Goal: Information Seeking & Learning: Check status

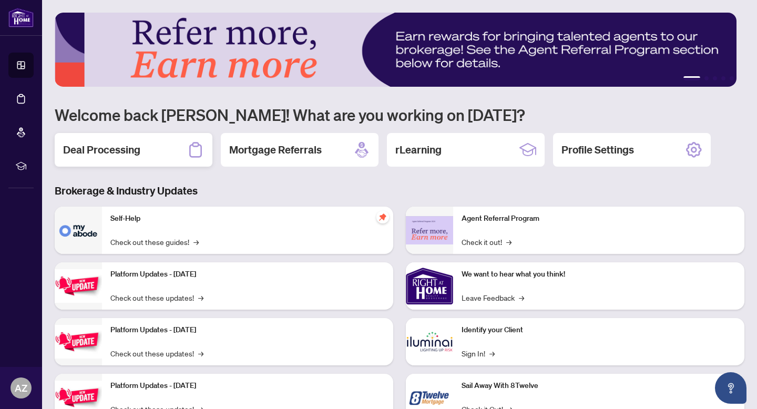
click at [159, 153] on div "Deal Processing" at bounding box center [134, 150] width 158 height 34
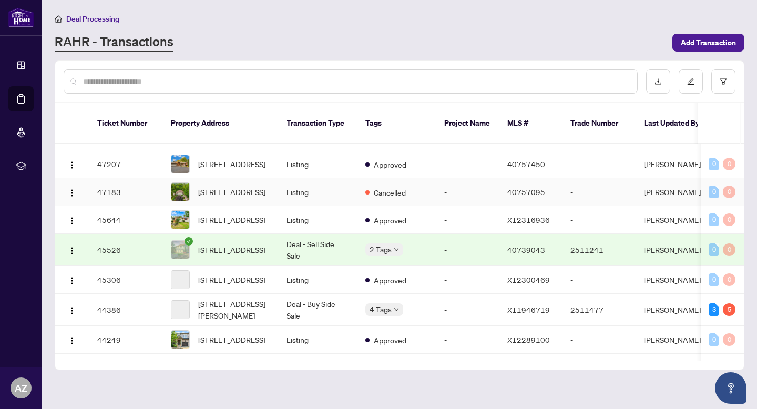
scroll to position [93, 0]
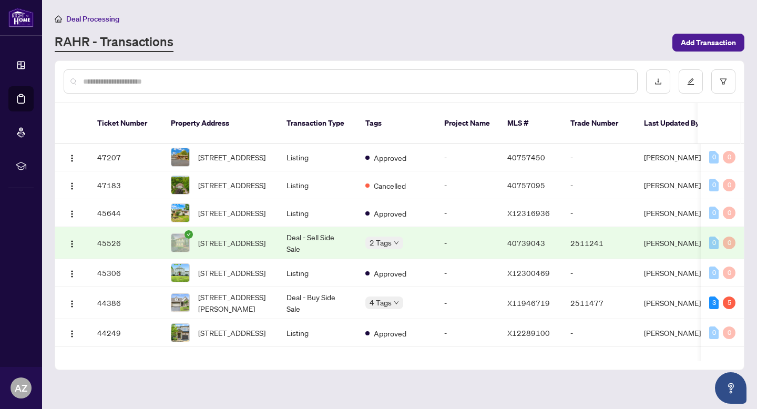
click at [294, 259] on td "Deal - Sell Side Sale" at bounding box center [317, 243] width 79 height 32
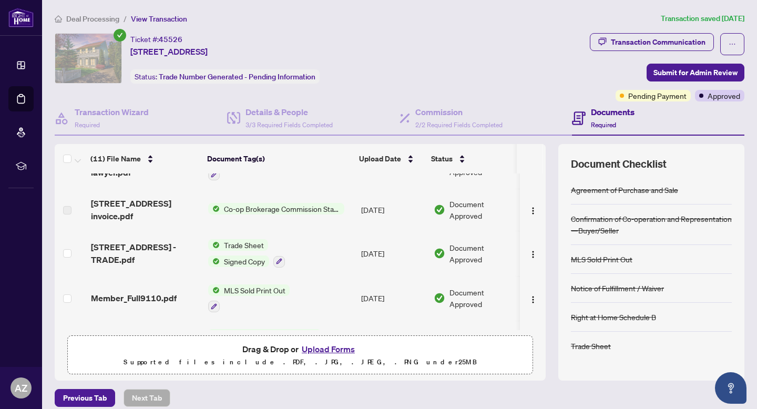
scroll to position [75, 0]
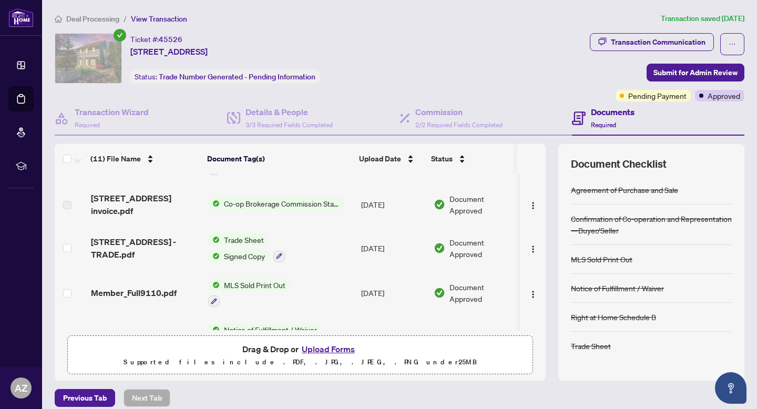
click at [148, 243] on span "[STREET_ADDRESS] - TRADE.pdf" at bounding box center [145, 248] width 109 height 25
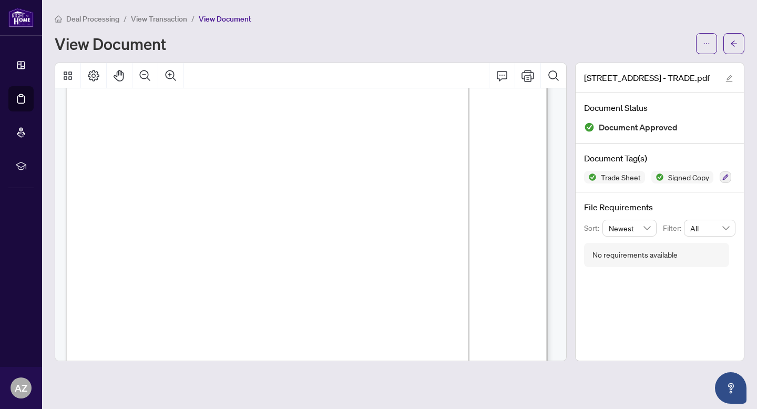
scroll to position [158, 0]
drag, startPoint x: 162, startPoint y: 244, endPoint x: 205, endPoint y: 244, distance: 42.6
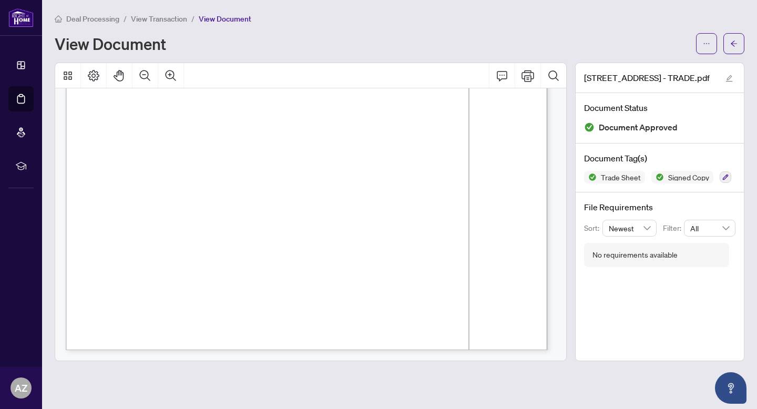
scroll to position [323, 0]
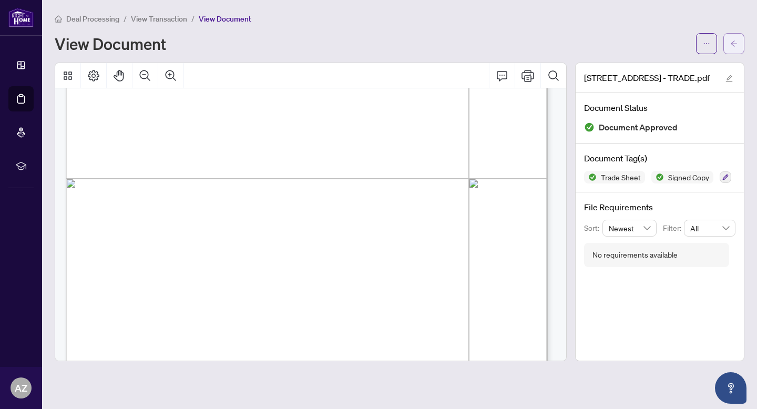
click at [742, 37] on button "button" at bounding box center [733, 43] width 21 height 21
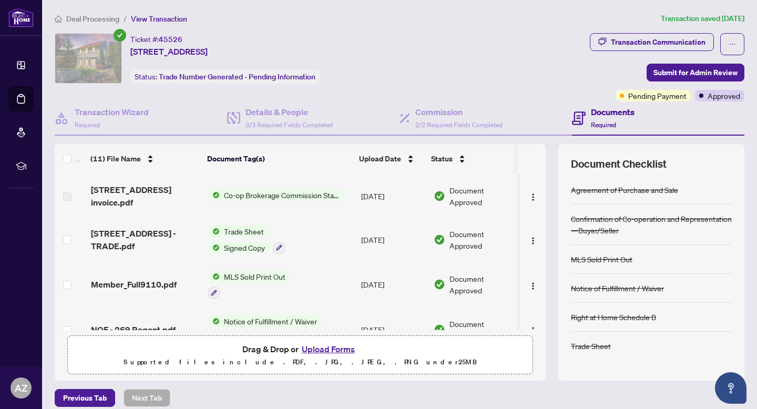
scroll to position [84, 0]
click at [174, 235] on span "[STREET_ADDRESS] - TRADE.pdf" at bounding box center [145, 239] width 109 height 25
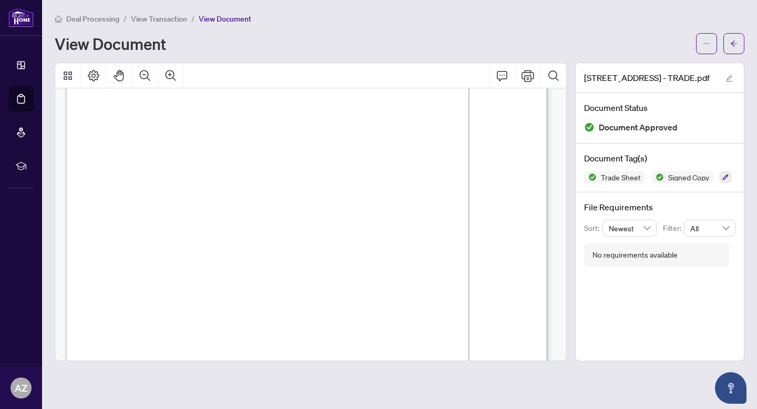
scroll to position [101, 0]
click at [732, 42] on icon "arrow-left" at bounding box center [734, 43] width 6 height 6
